Goal: Task Accomplishment & Management: Complete application form

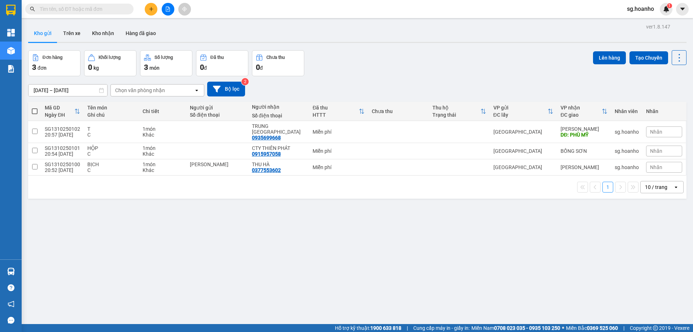
drag, startPoint x: 301, startPoint y: 234, endPoint x: 290, endPoint y: 237, distance: 10.6
click at [301, 234] on div "ver 1.8.147 Kho gửi Trên xe Kho nhận Hàng đã giao Đơn hàng 3 đơn Khối lượng 0 k…" at bounding box center [357, 188] width 664 height 332
click at [113, 9] on input "text" at bounding box center [82, 9] width 85 height 8
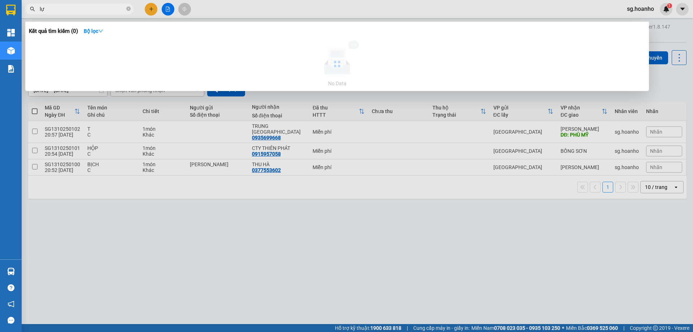
type input "lực"
click at [128, 6] on span at bounding box center [128, 9] width 4 height 7
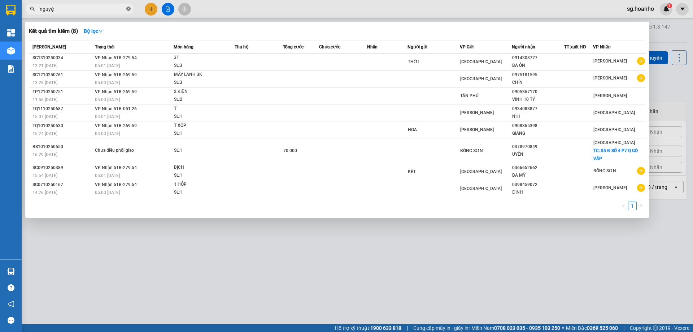
type input "nguyệt"
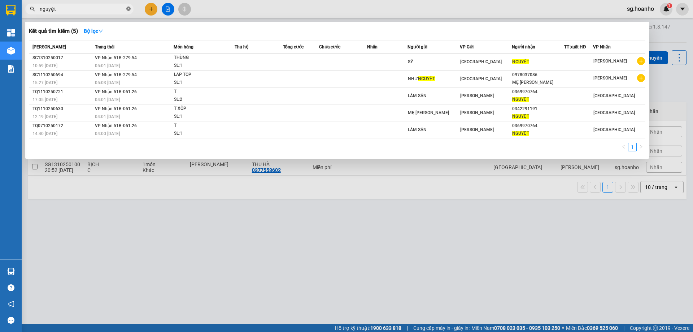
click at [128, 9] on icon "close-circle" at bounding box center [128, 8] width 4 height 4
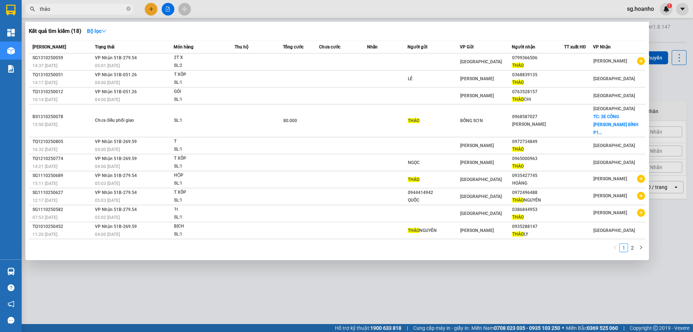
type input "thảo"
click at [489, 77] on div "[PERSON_NAME]" at bounding box center [486, 79] width 52 height 8
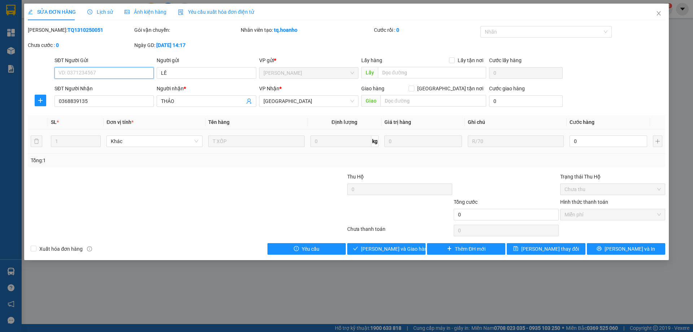
type input "LÊ"
type input "0368839135"
type input "THẢO"
drag, startPoint x: 397, startPoint y: 249, endPoint x: 478, endPoint y: 231, distance: 82.4
click at [398, 249] on span "Giao hàng" at bounding box center [390, 249] width 23 height 8
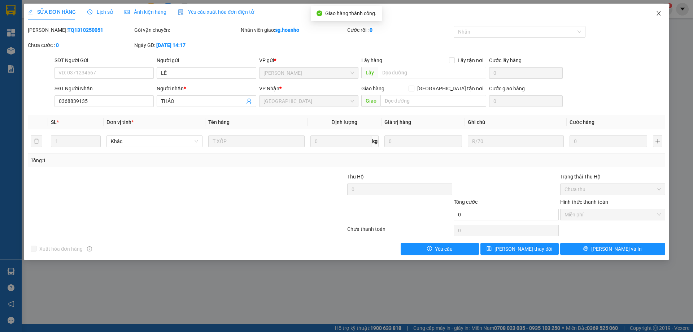
click at [657, 14] on icon "close" at bounding box center [659, 13] width 6 height 6
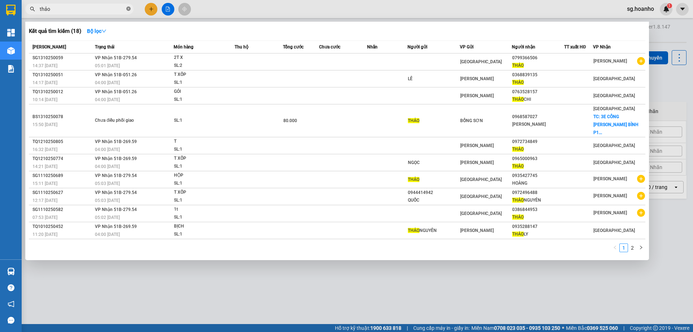
click at [128, 8] on icon "close-circle" at bounding box center [128, 8] width 4 height 4
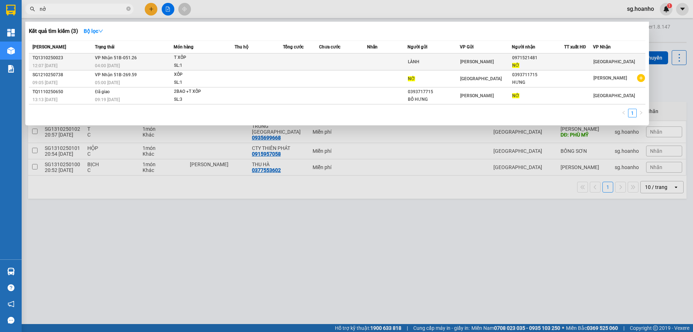
type input "nở"
click at [452, 61] on div "LÀNH" at bounding box center [434, 62] width 52 height 8
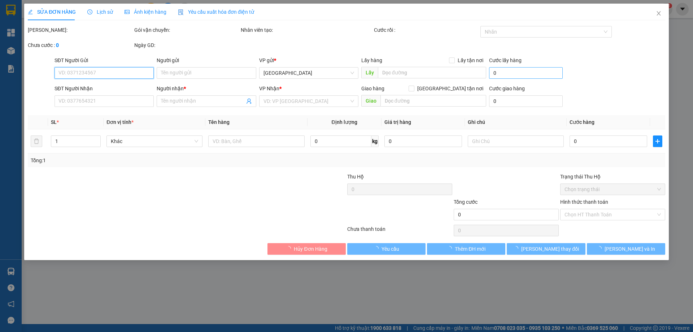
type input "LÀNH"
type input "0971521481"
type input "NỞ"
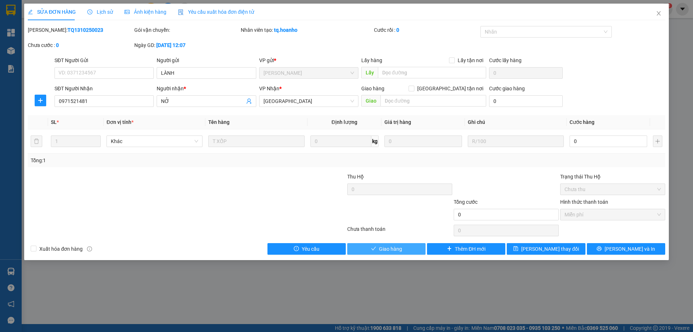
click at [372, 249] on icon "check" at bounding box center [373, 248] width 5 height 4
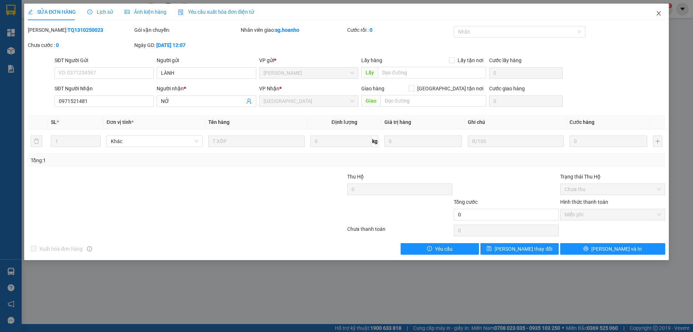
click at [657, 13] on icon "close" at bounding box center [659, 13] width 6 height 6
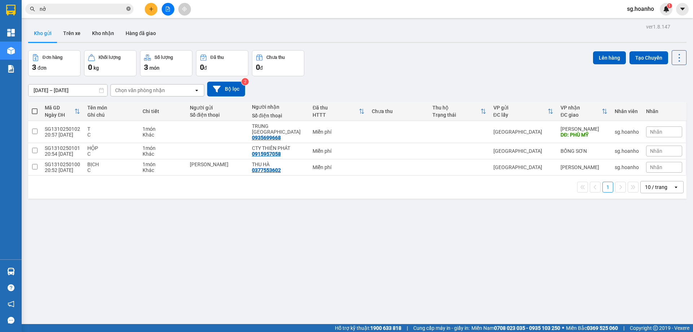
click at [126, 7] on icon "close-circle" at bounding box center [128, 8] width 4 height 4
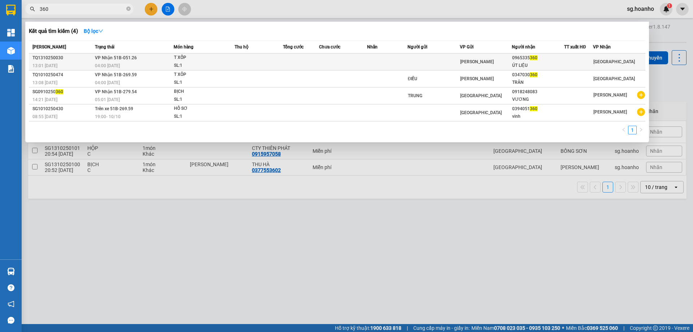
type input "360"
click at [451, 57] on td at bounding box center [433, 61] width 52 height 17
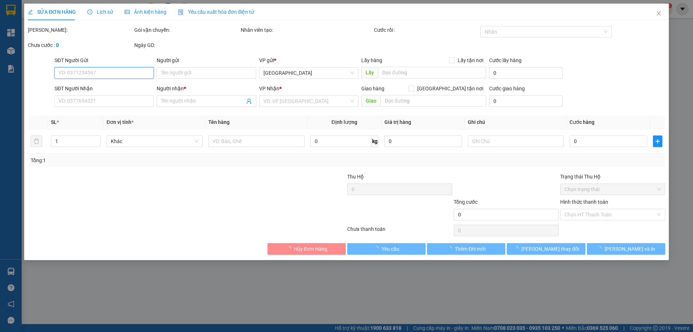
type input "0965335360"
type input "ÚT LIỆU"
